Goal: Check status: Check status

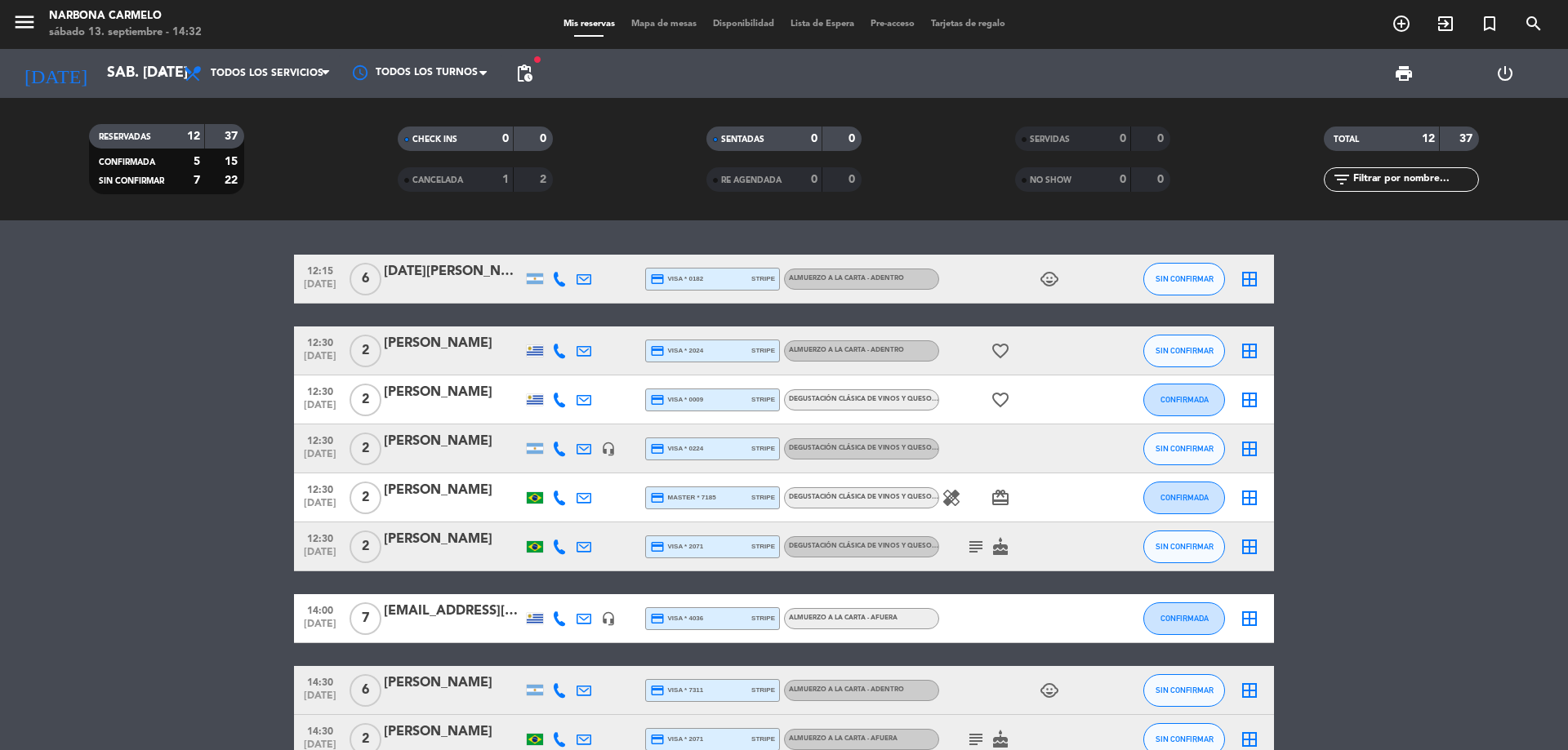
scroll to position [311, 0]
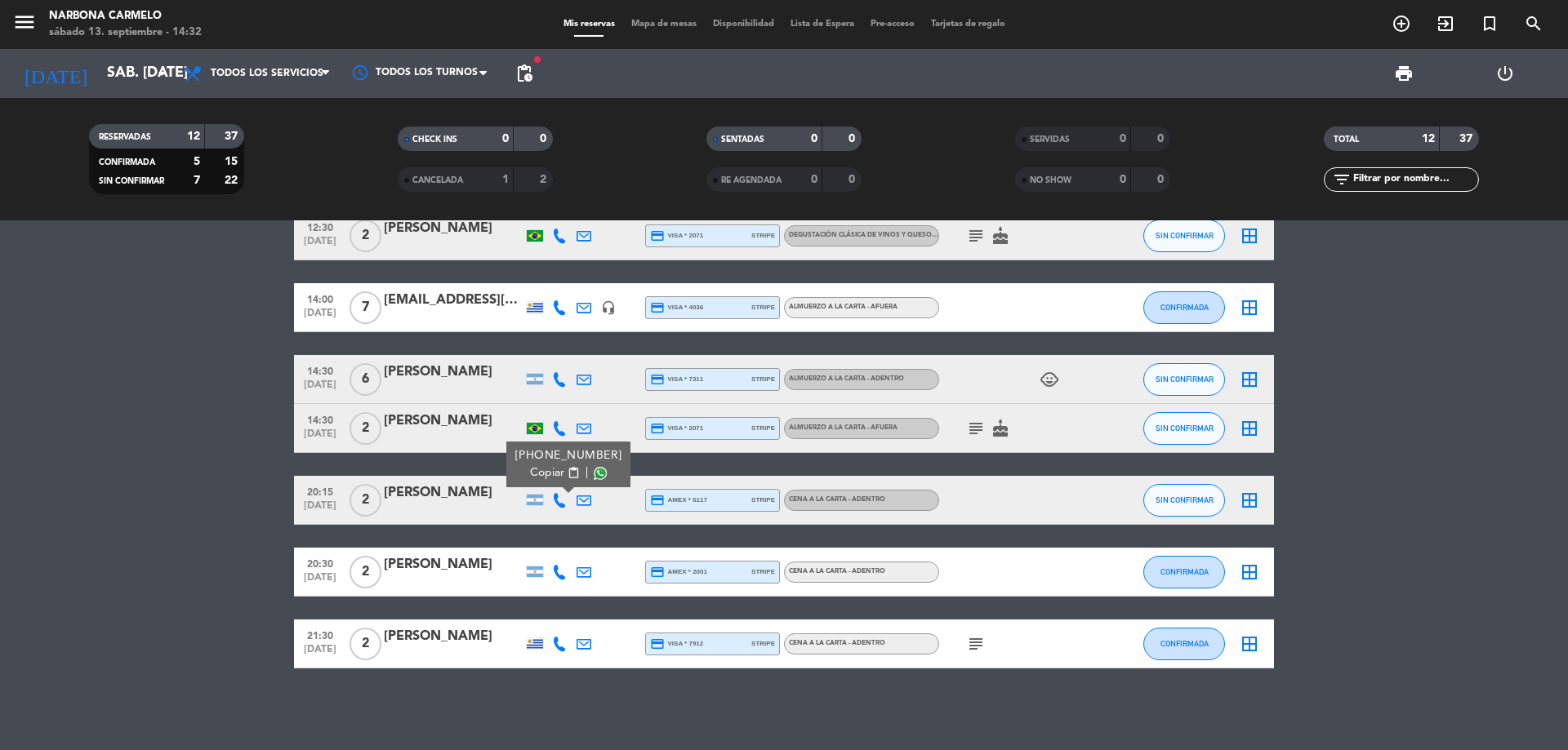
click at [962, 429] on div "subject cake" at bounding box center [1012, 428] width 147 height 48
click at [971, 427] on icon "subject" at bounding box center [977, 429] width 20 height 20
click at [471, 296] on div "[EMAIL_ADDRESS][DOMAIN_NAME]" at bounding box center [453, 301] width 139 height 22
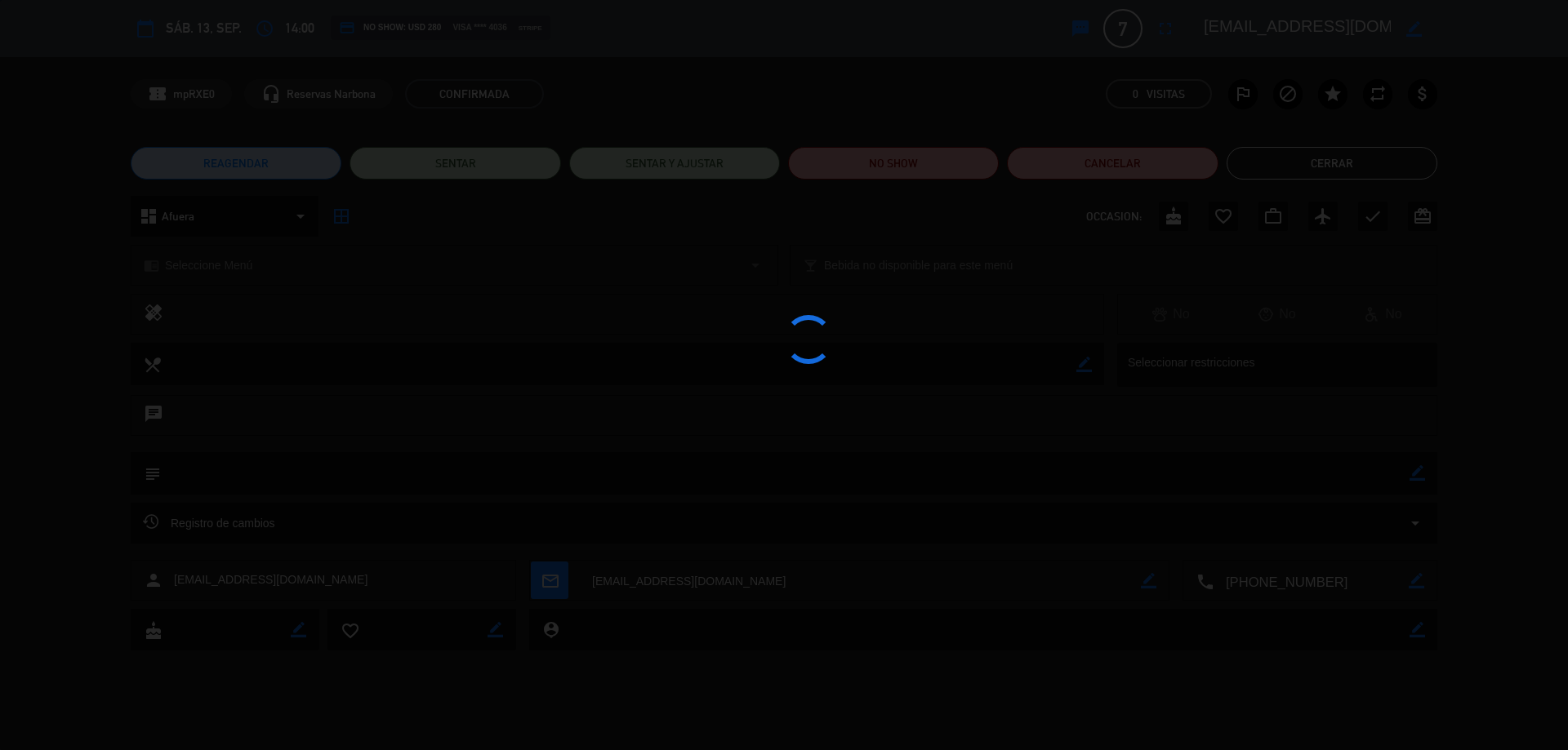
click at [1378, 170] on edit-booking-info-modal "calendar_today sáb. 13, sep. access_time 14:00 credit_card NO SHOW: USD 280 vis…" at bounding box center [784, 375] width 1568 height 750
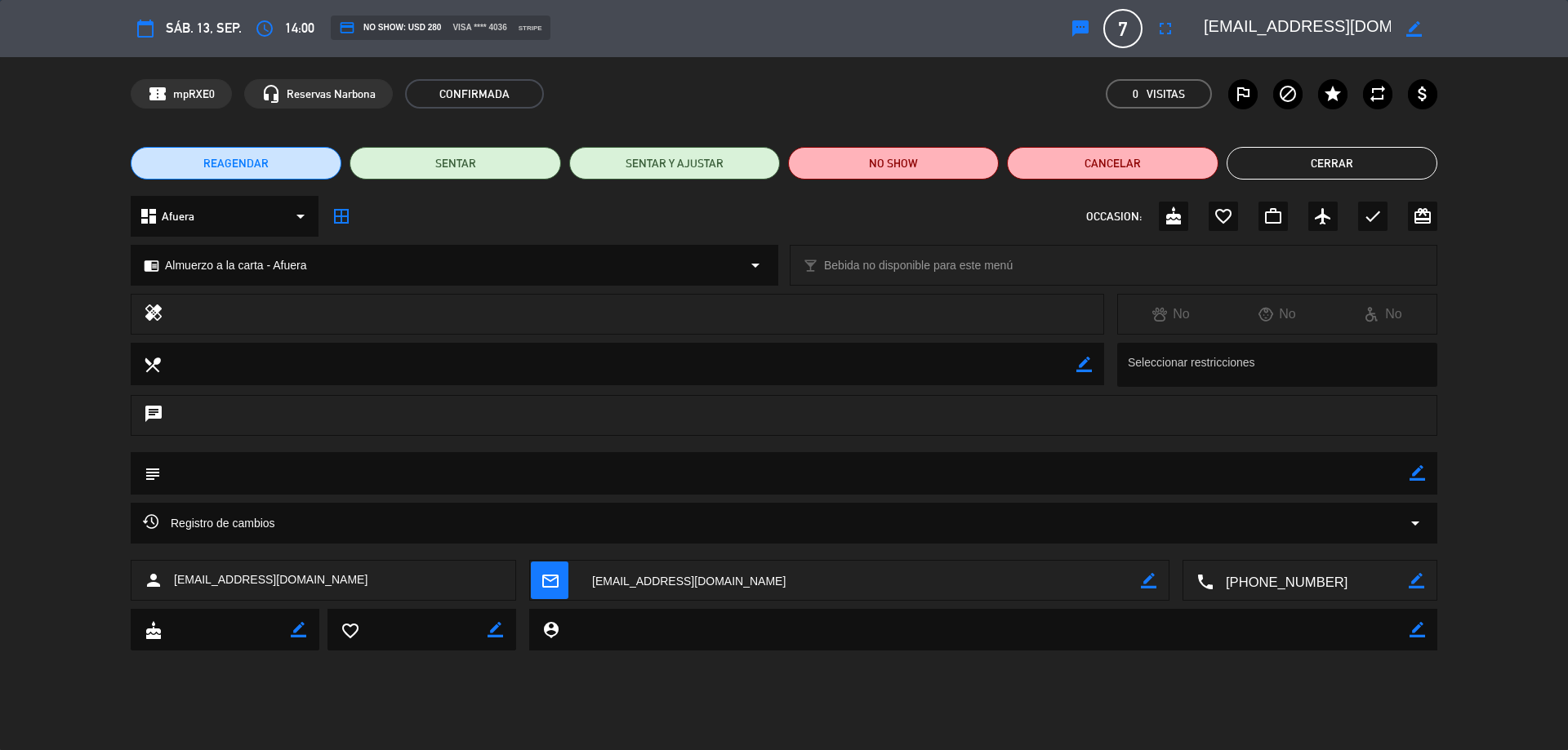
click at [1377, 170] on button "Cerrar" at bounding box center [1332, 163] width 210 height 32
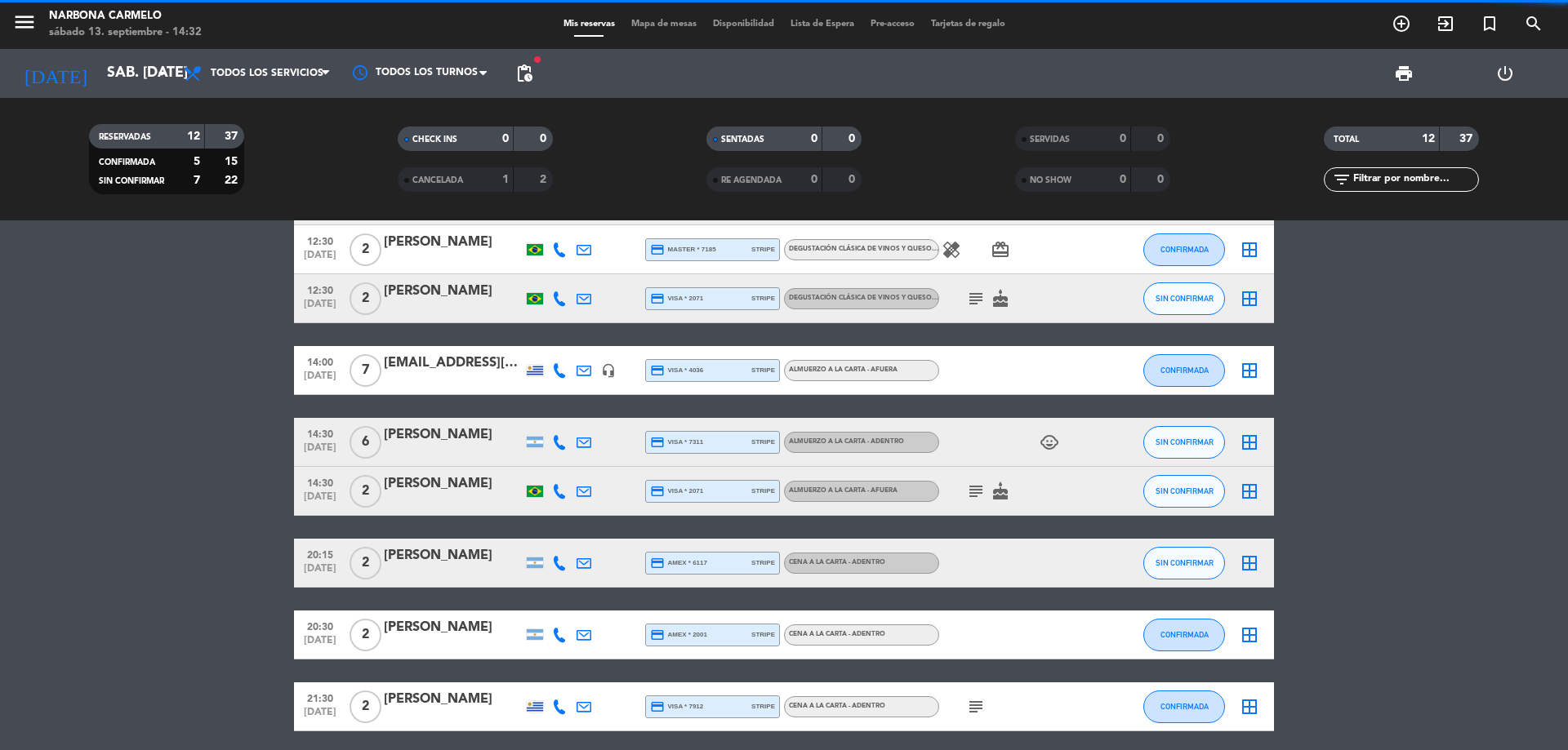
scroll to position [229, 0]
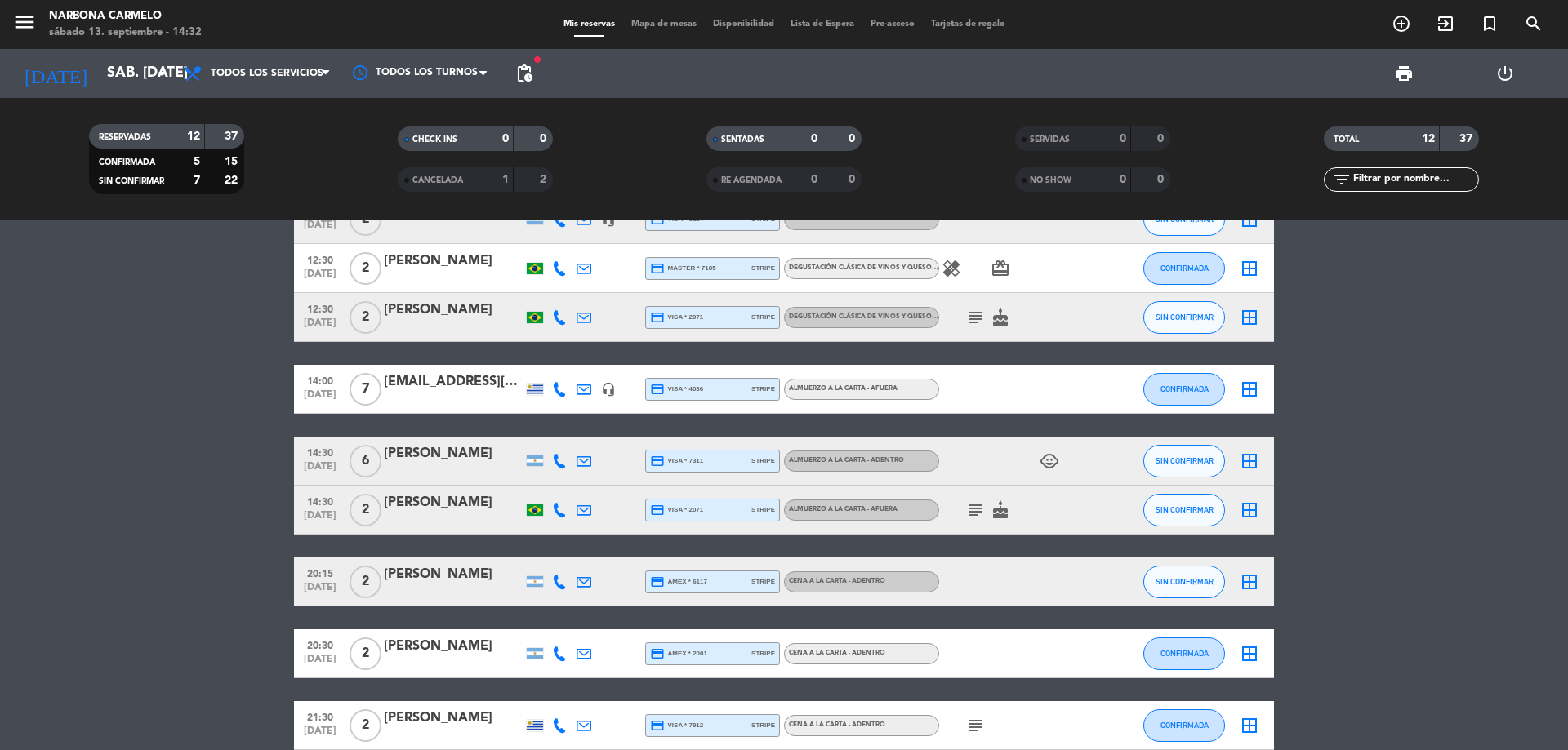
click at [440, 395] on div at bounding box center [453, 400] width 139 height 13
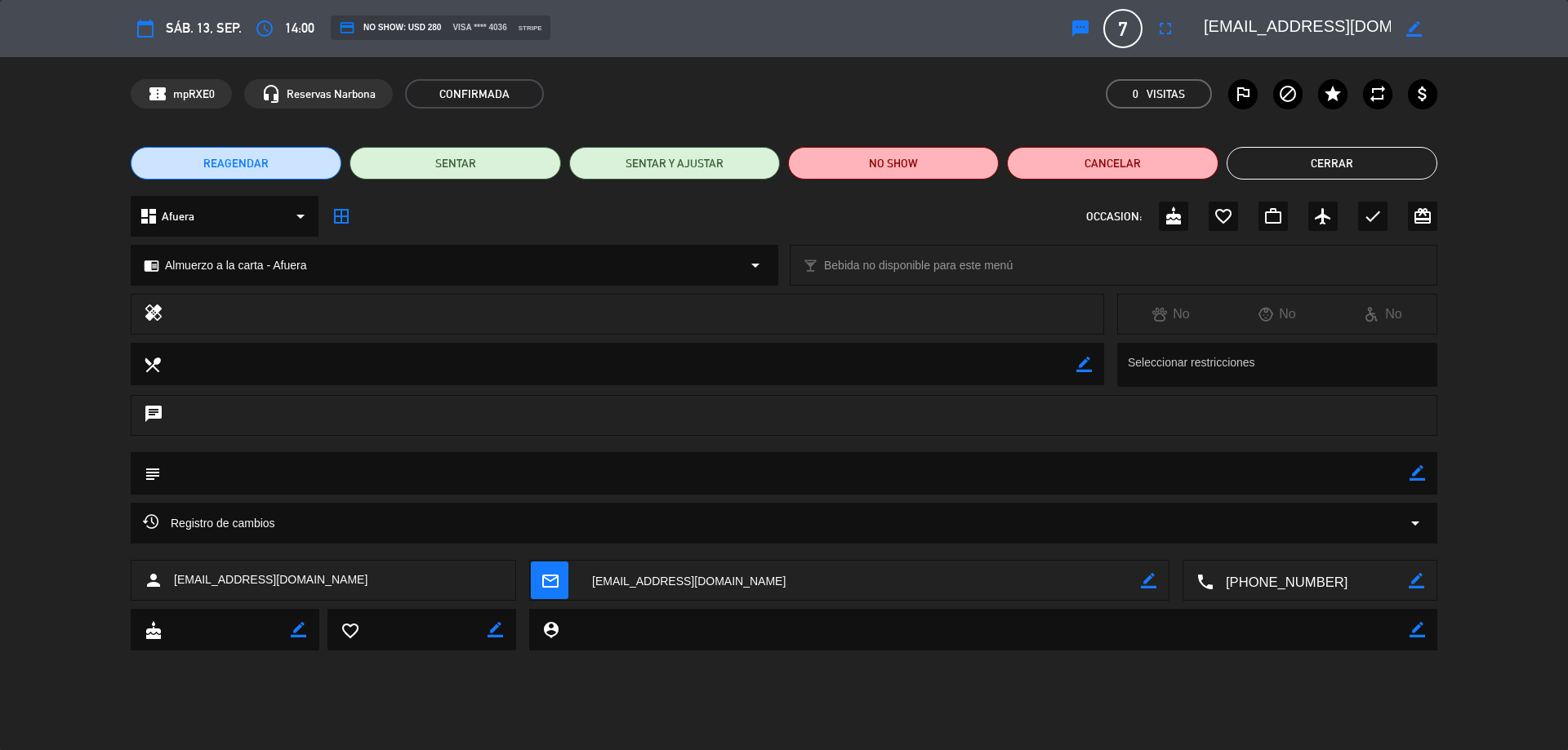
click at [1362, 179] on button "Cerrar" at bounding box center [1332, 163] width 210 height 32
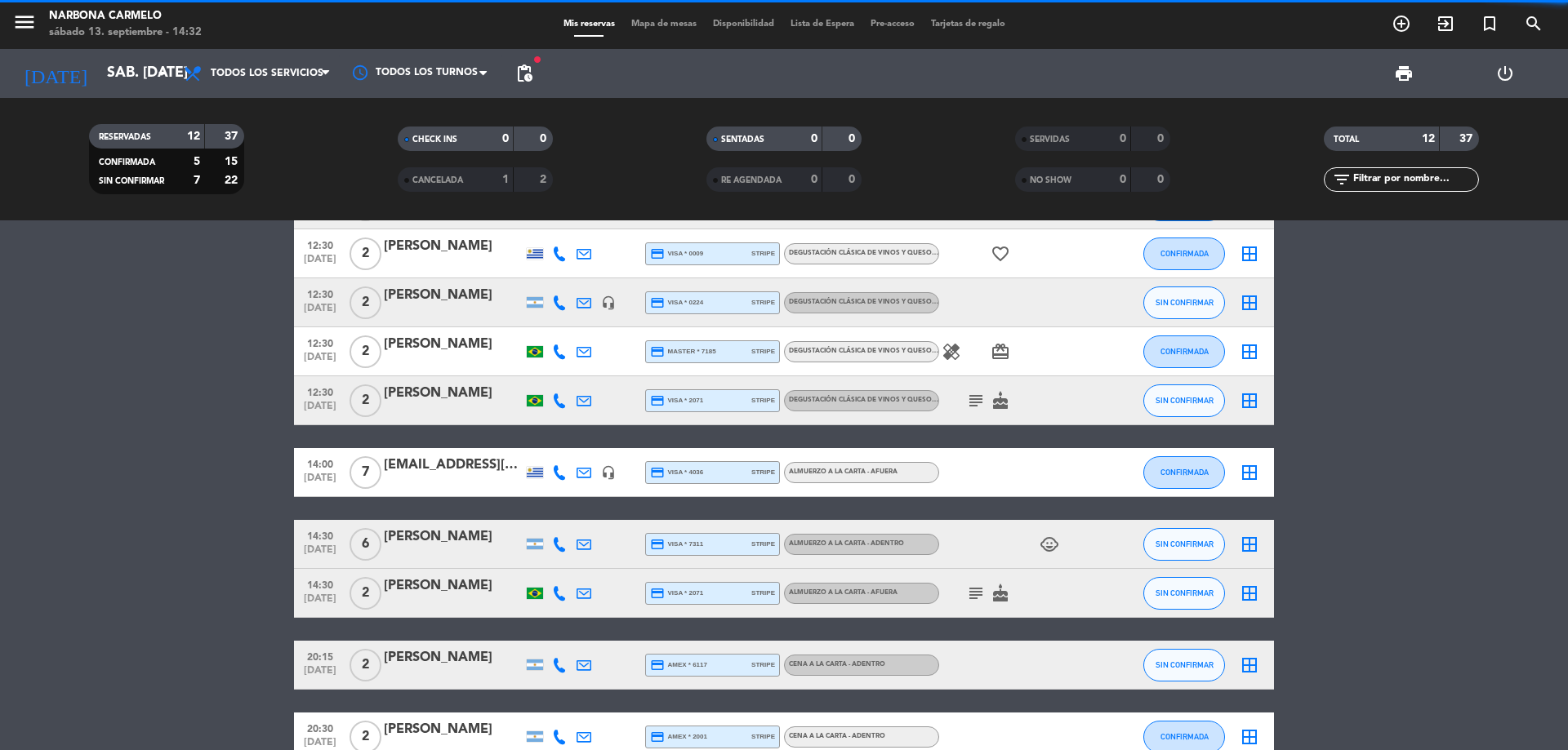
scroll to position [67, 0]
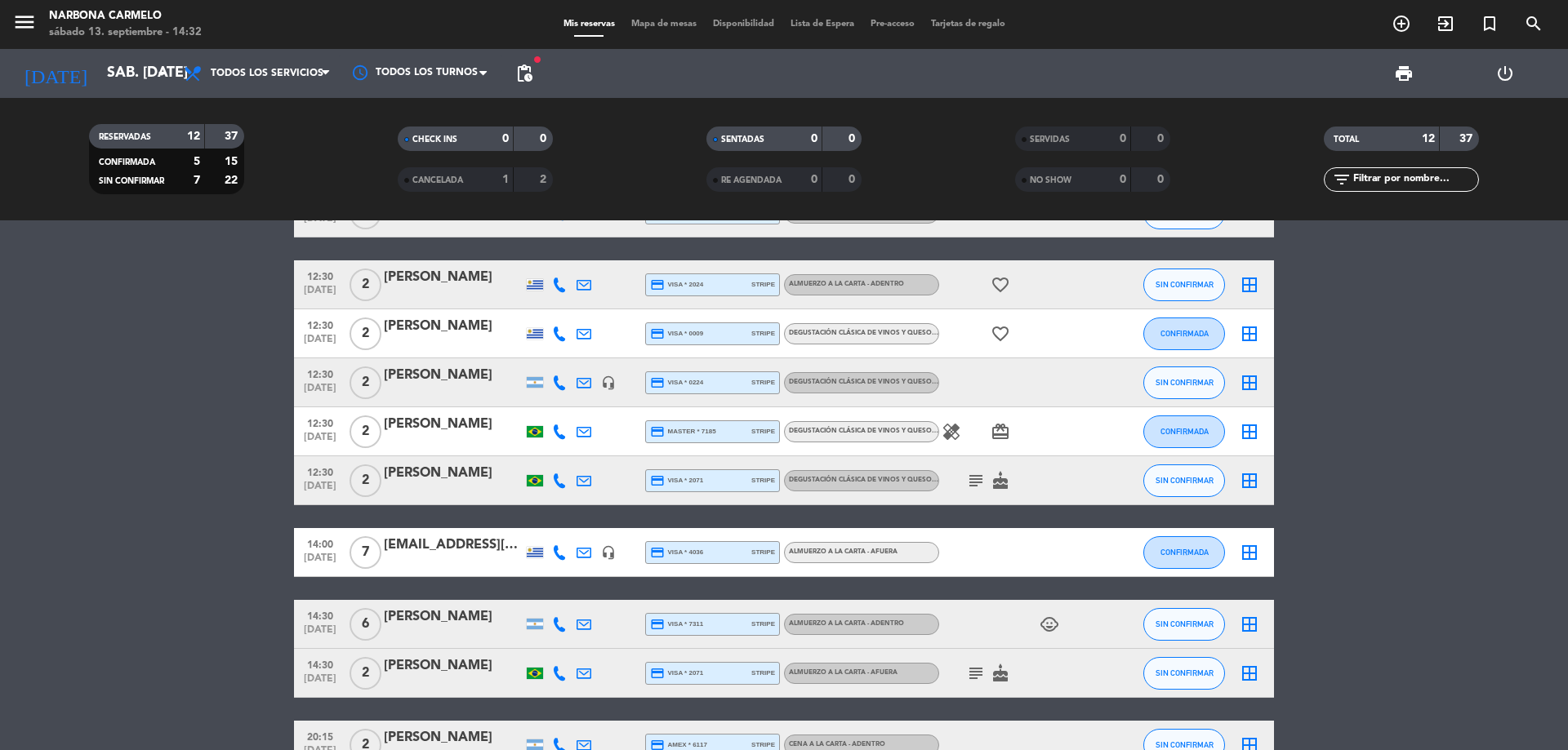
click at [360, 559] on span "7" at bounding box center [365, 552] width 32 height 32
click at [428, 550] on div "[EMAIL_ADDRESS][DOMAIN_NAME]" at bounding box center [453, 545] width 139 height 22
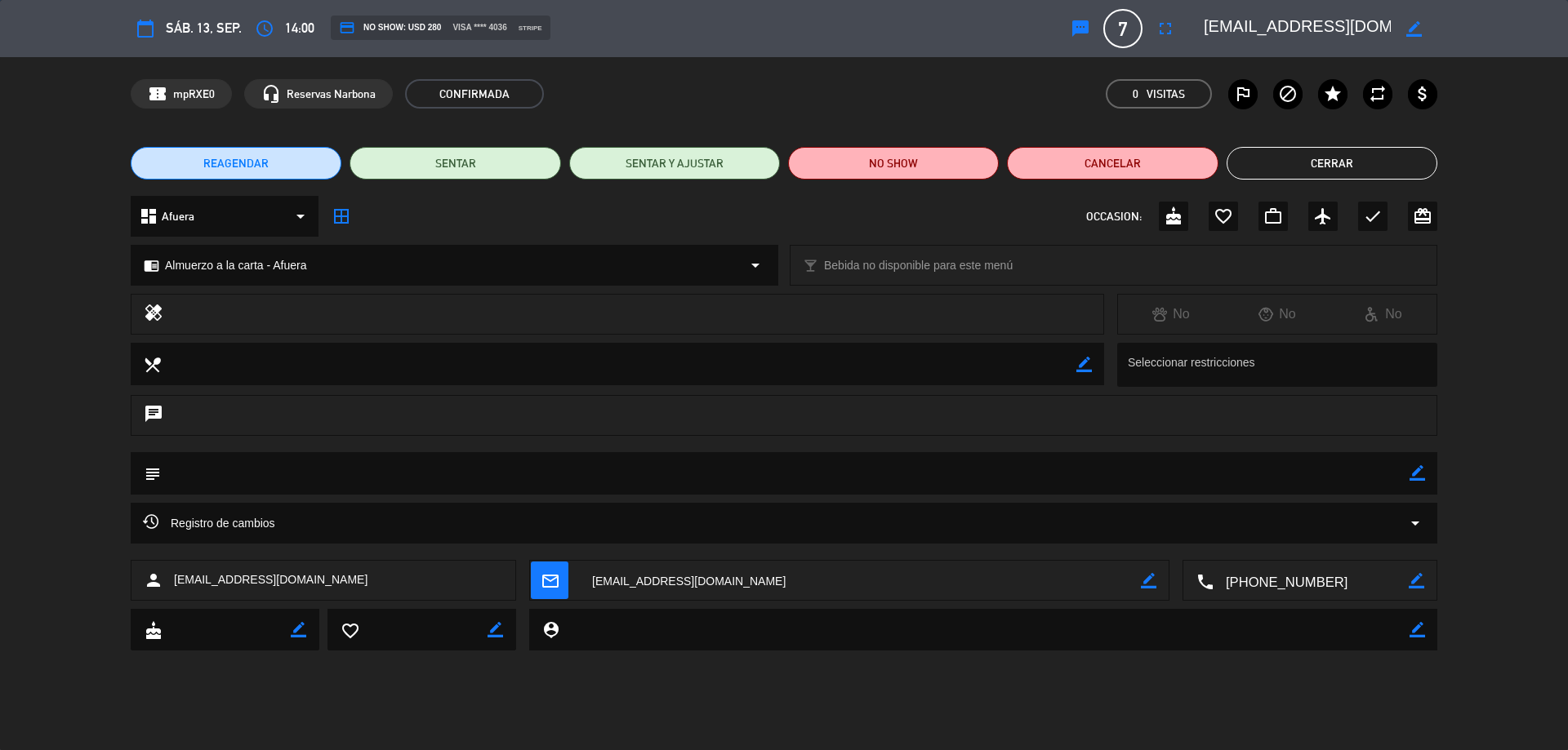
click at [1320, 158] on button "Cerrar" at bounding box center [1332, 163] width 210 height 32
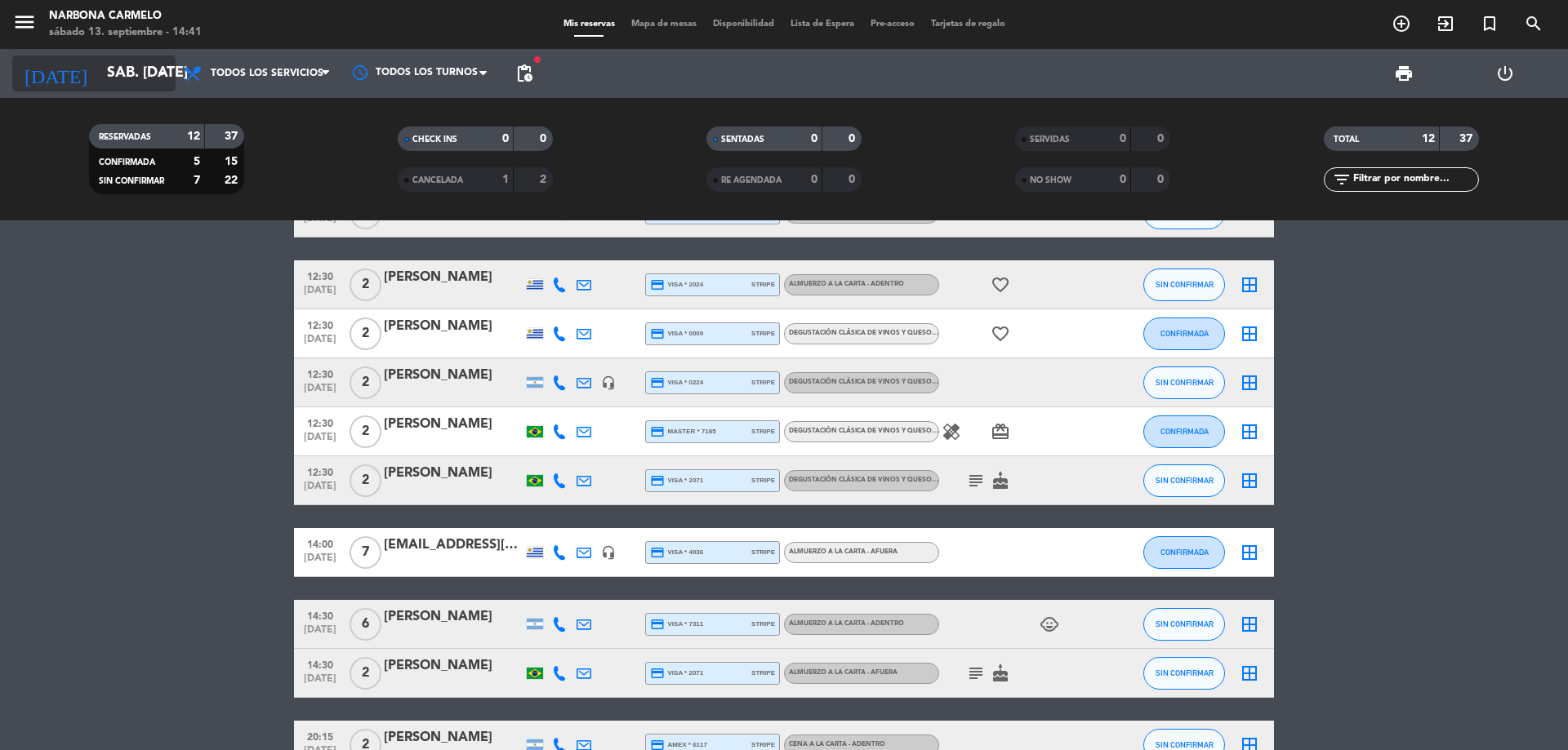
click at [131, 84] on input "sáb. [DATE]" at bounding box center [194, 73] width 190 height 32
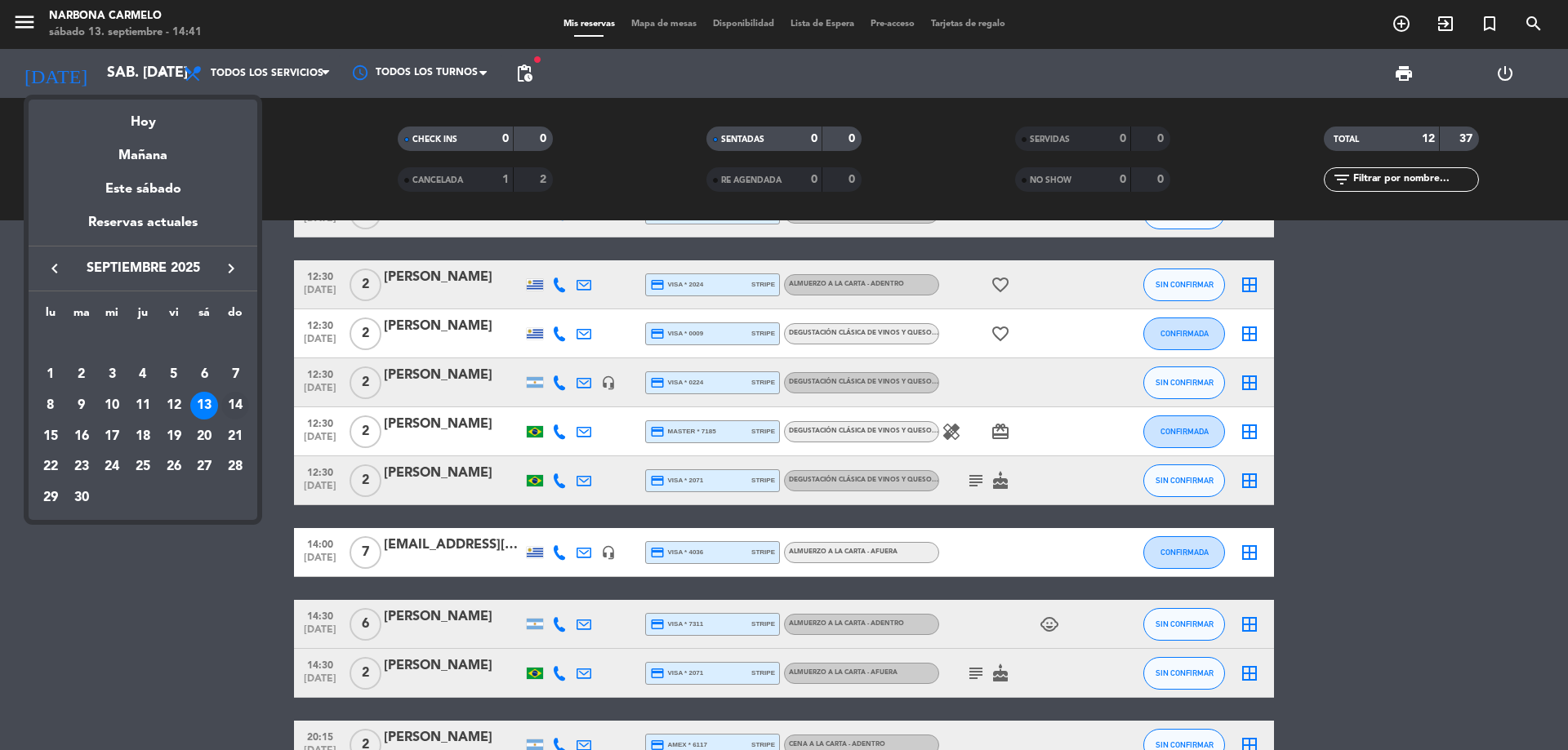
click at [230, 415] on div "14" at bounding box center [235, 405] width 27 height 27
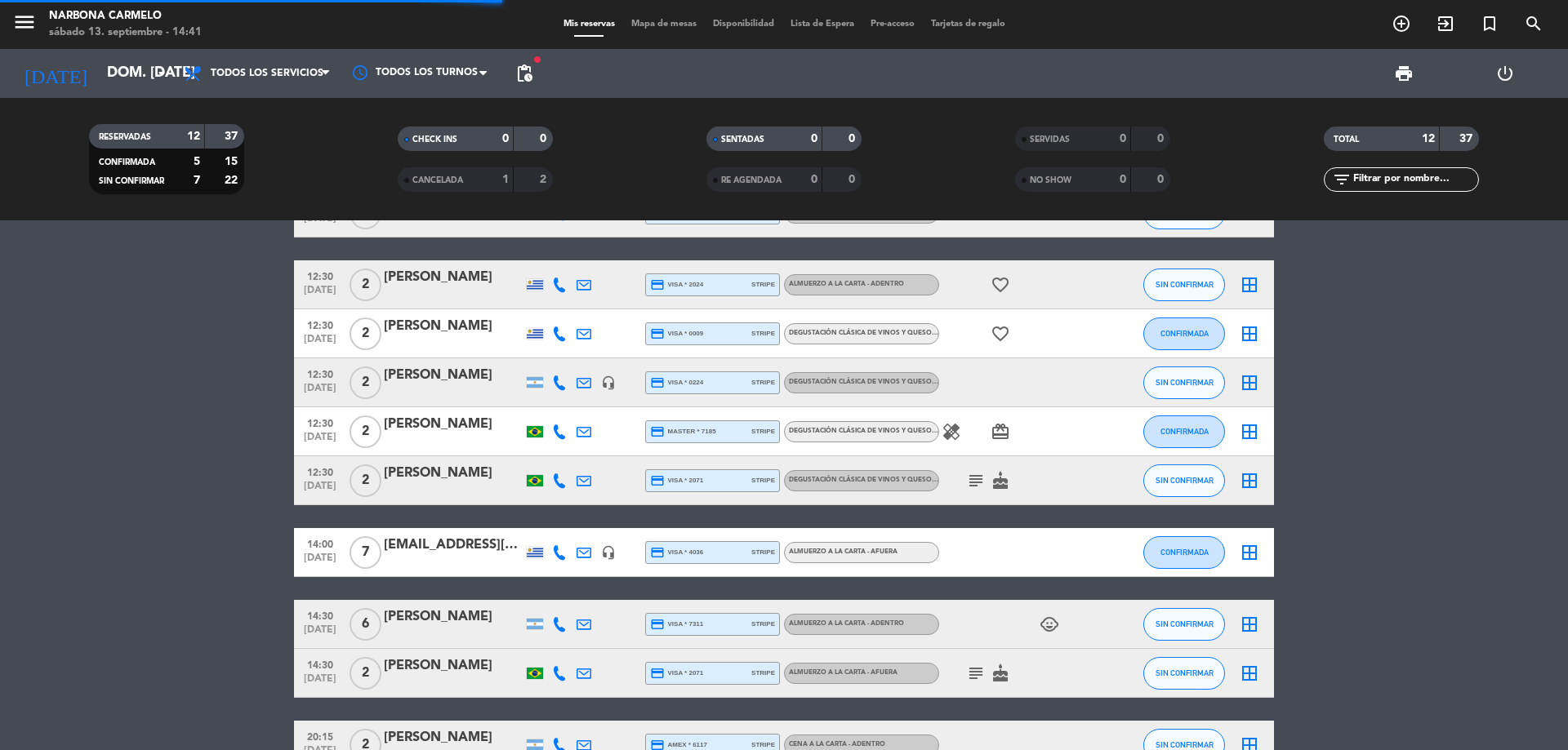
scroll to position [0, 0]
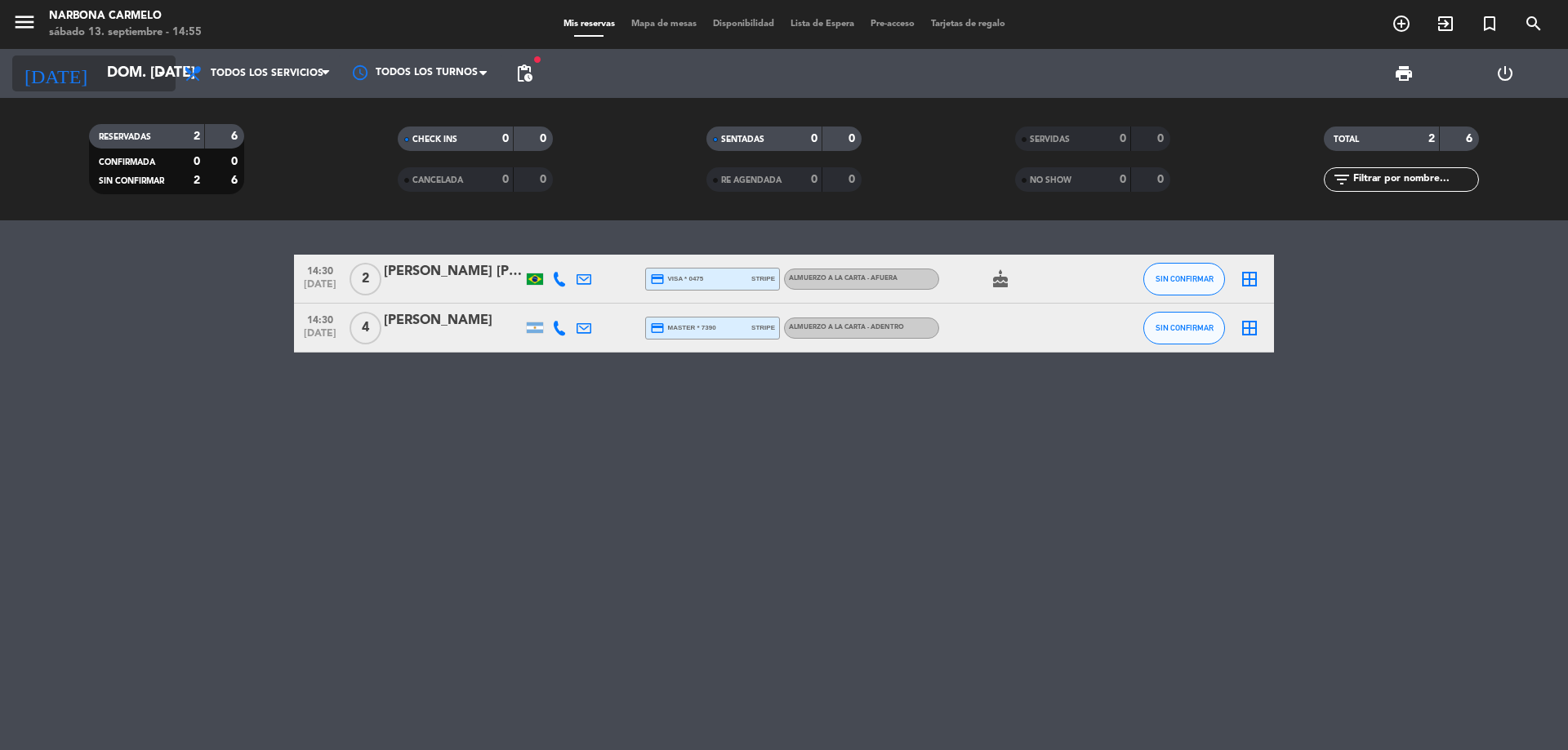
click at [102, 62] on input "dom. [DATE]" at bounding box center [194, 73] width 190 height 32
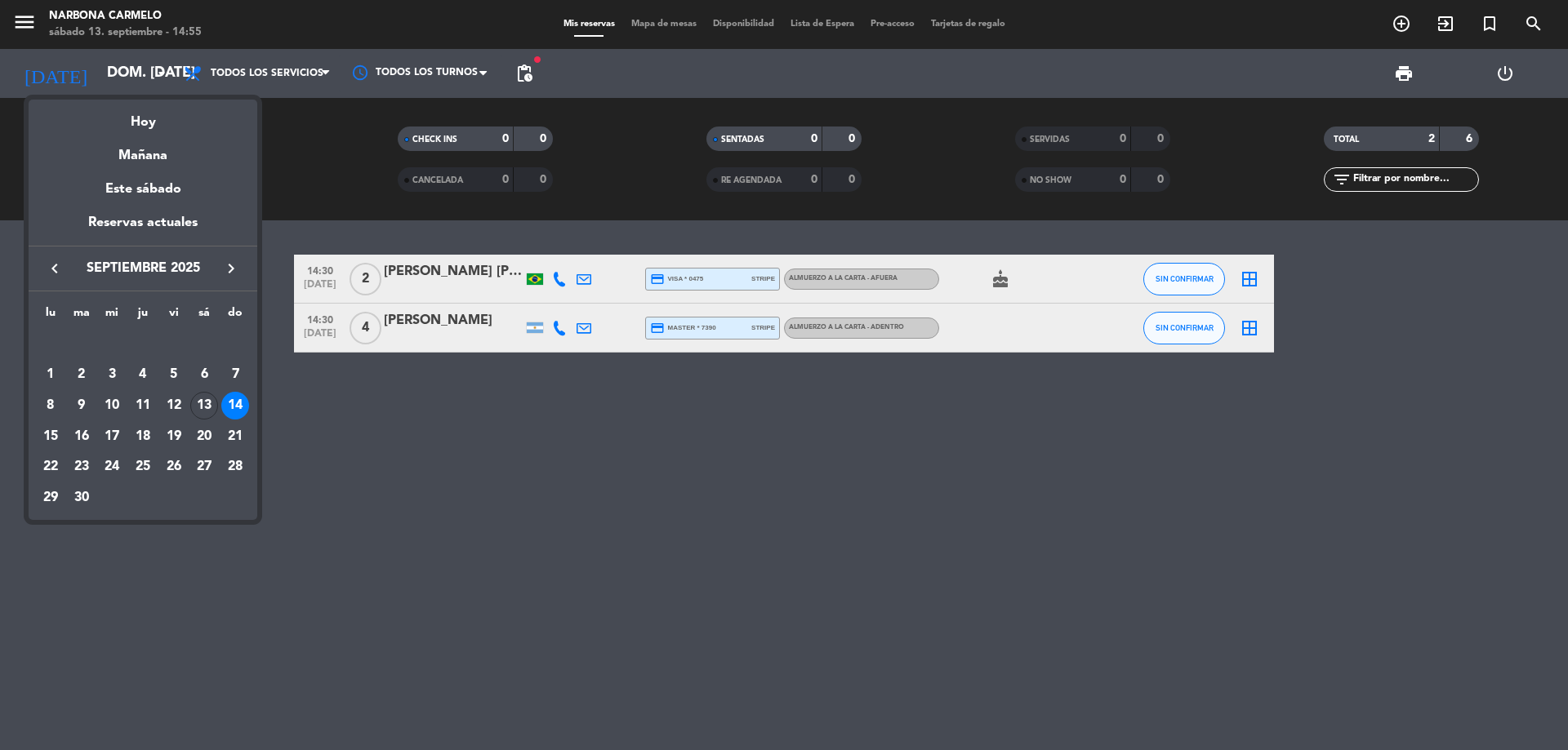
click at [37, 432] on div "15" at bounding box center [50, 437] width 27 height 27
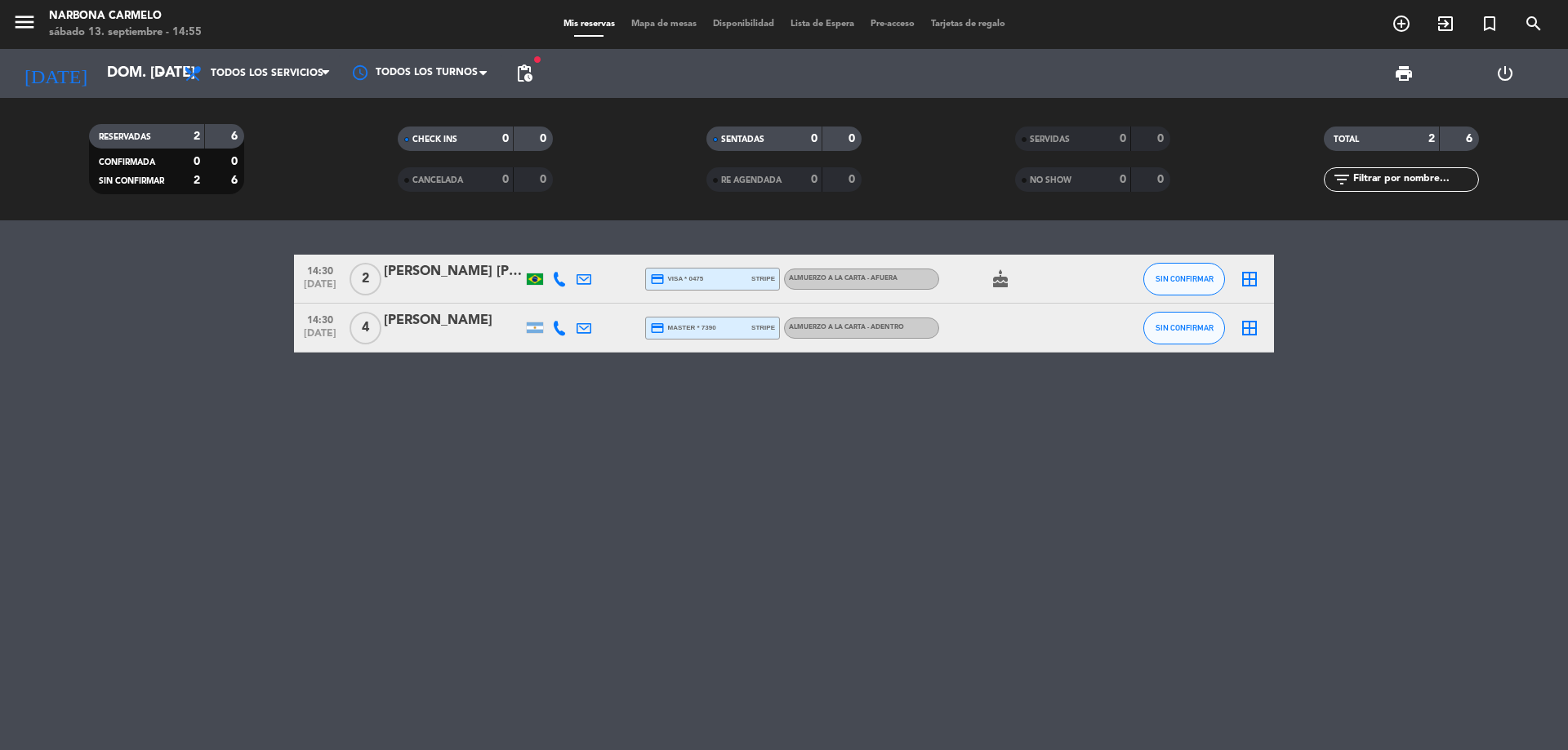
type input "lun. [DATE]"
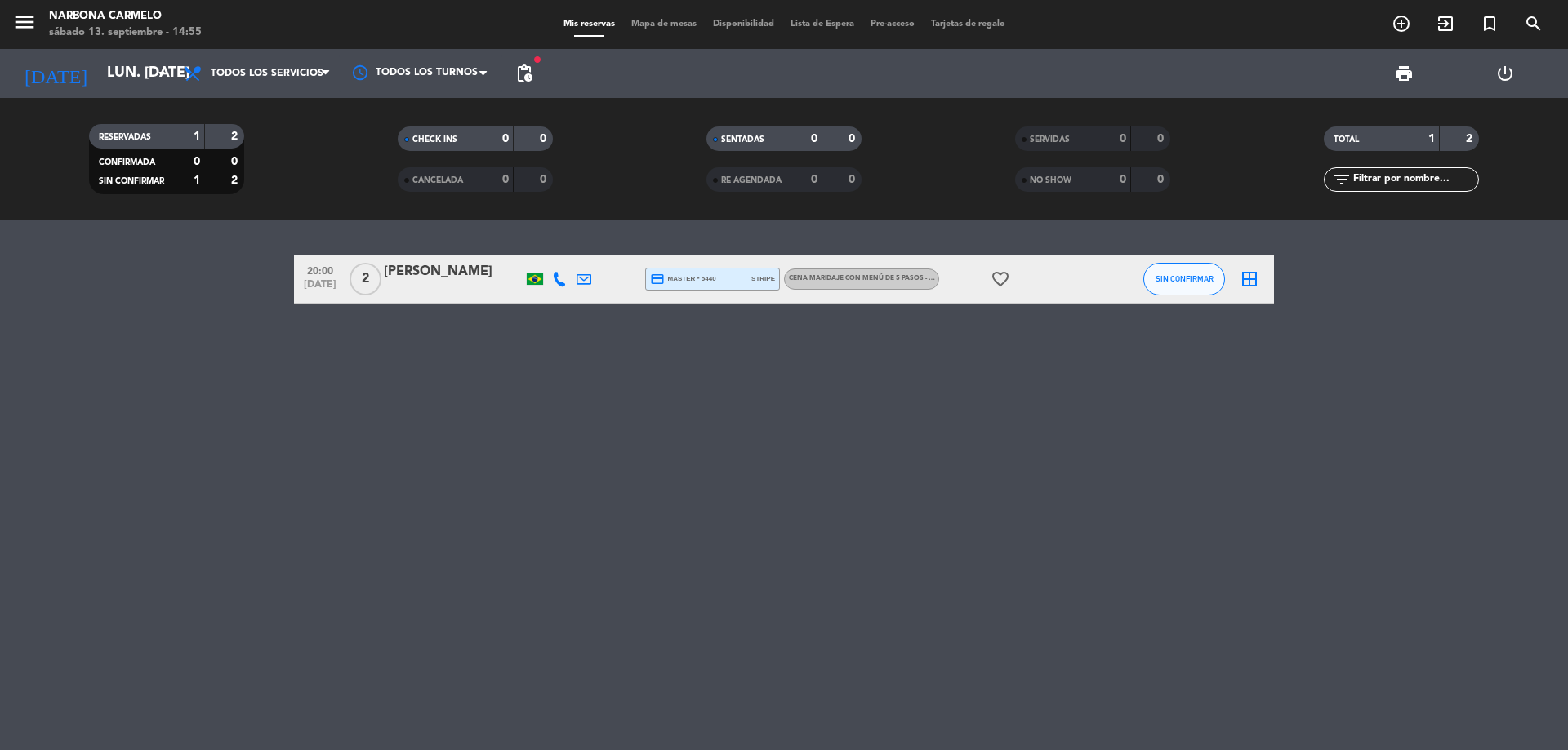
click at [1007, 281] on icon "favorite_border" at bounding box center [1001, 279] width 20 height 20
